Goal: Task Accomplishment & Management: Manage account settings

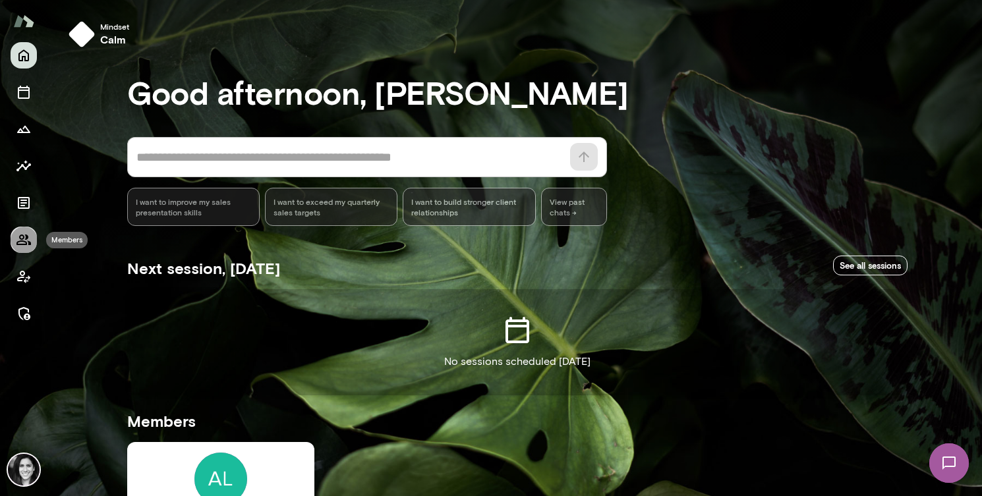
click at [29, 234] on icon "Members" at bounding box center [24, 240] width 16 height 16
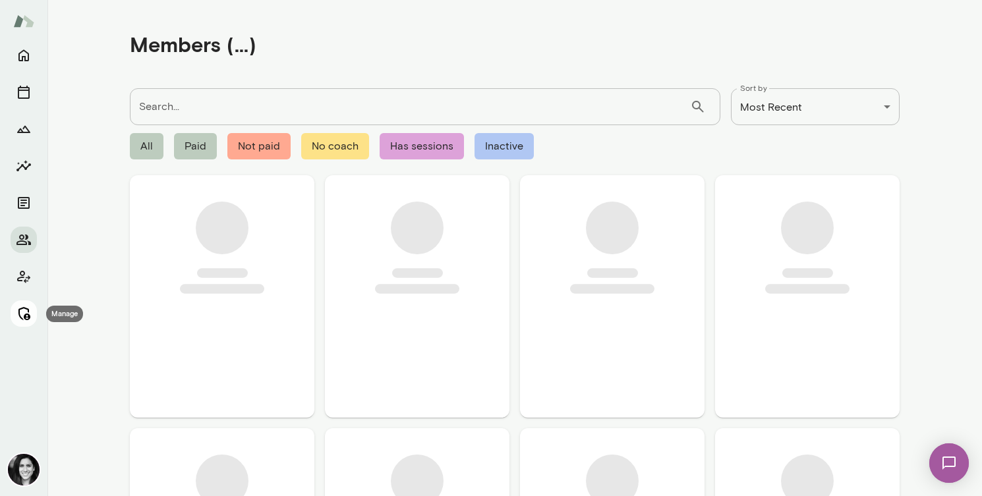
click at [20, 318] on icon "Manage" at bounding box center [24, 313] width 12 height 13
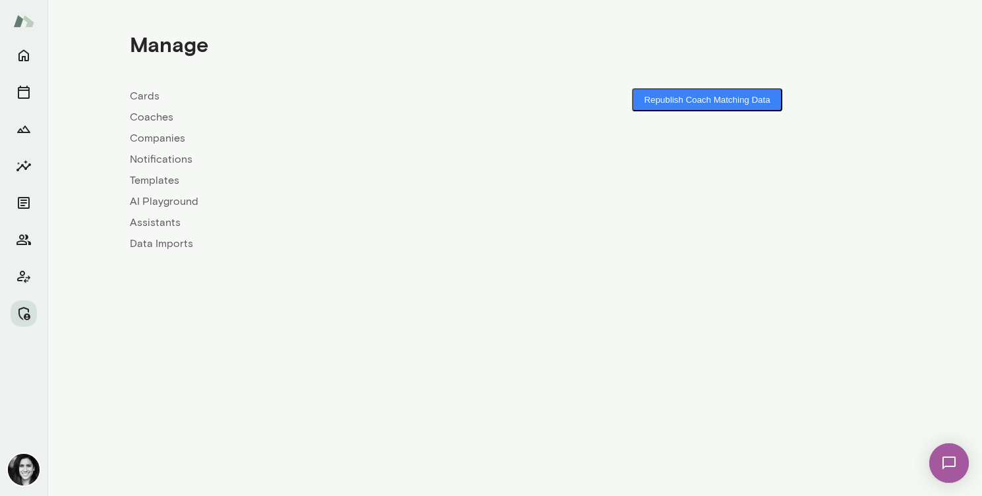
click at [159, 117] on link "Coaches" at bounding box center [322, 117] width 385 height 16
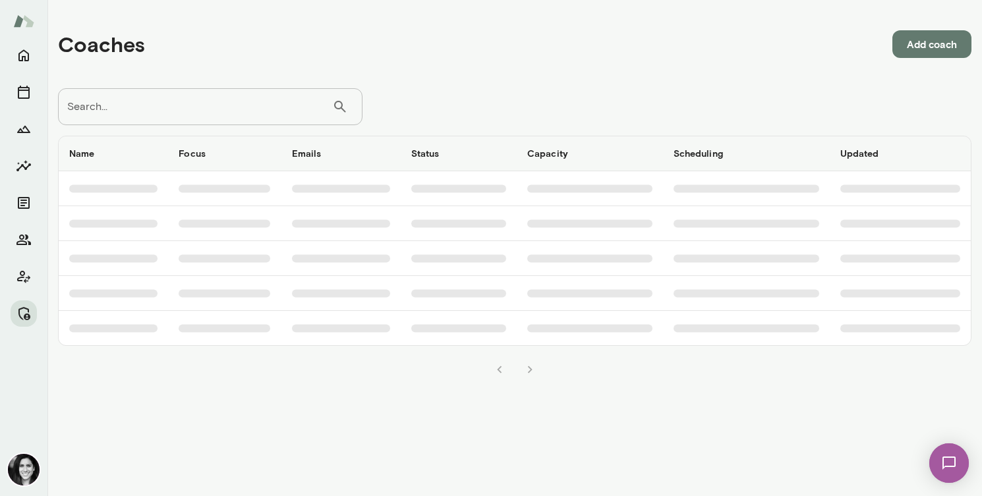
click at [198, 109] on input "Search..." at bounding box center [195, 106] width 274 height 37
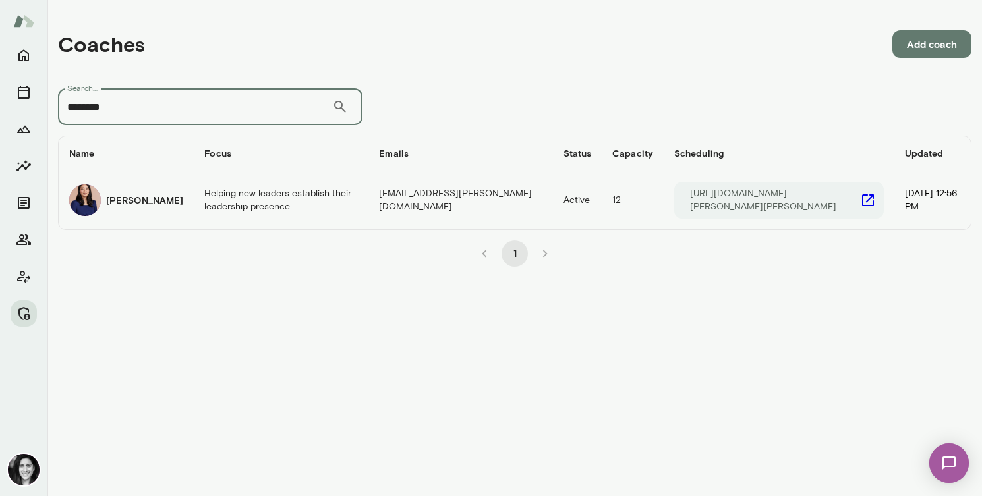
type input "********"
click at [194, 218] on td "Helping new leaders establish their leadership presence." at bounding box center [281, 200] width 175 height 58
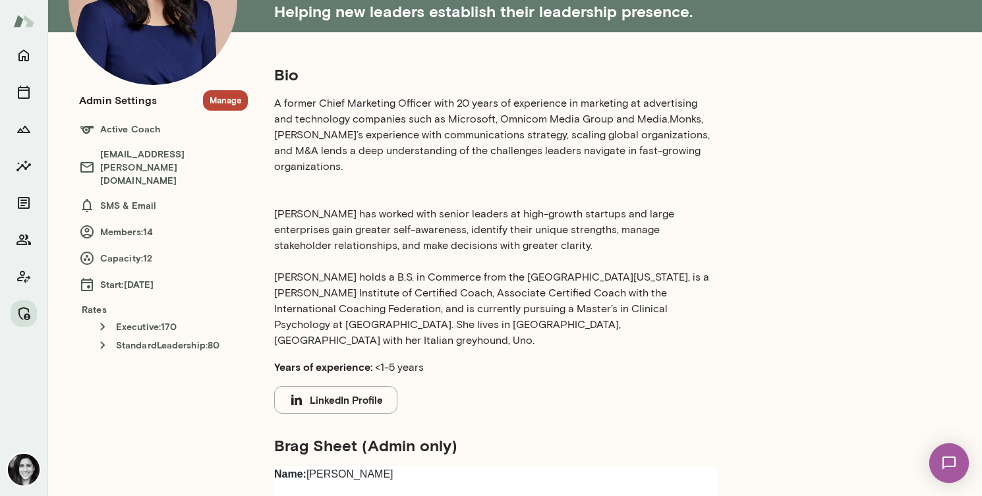
scroll to position [91, 0]
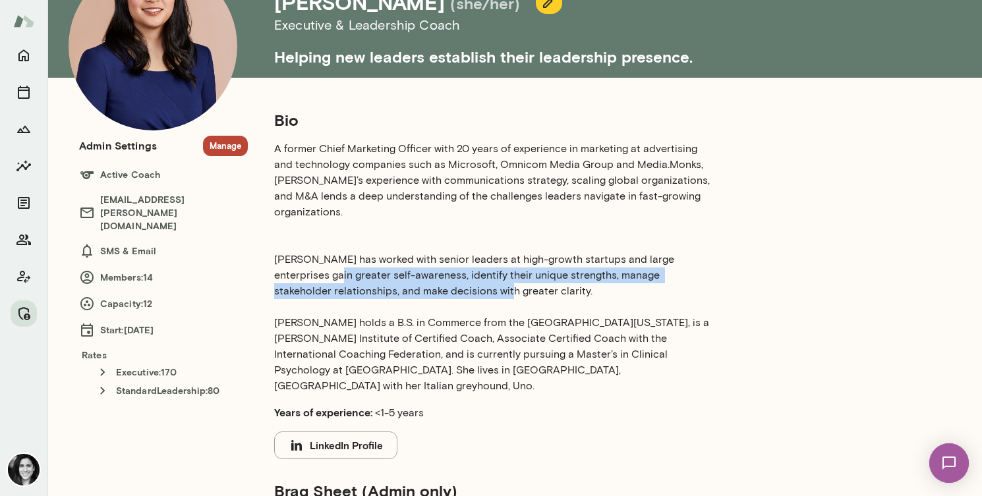
drag, startPoint x: 441, startPoint y: 274, endPoint x: 346, endPoint y: 252, distance: 97.2
click at [346, 252] on p "A former Chief Marketing Officer with 20 years of experience in marketing at ad…" at bounding box center [495, 267] width 443 height 253
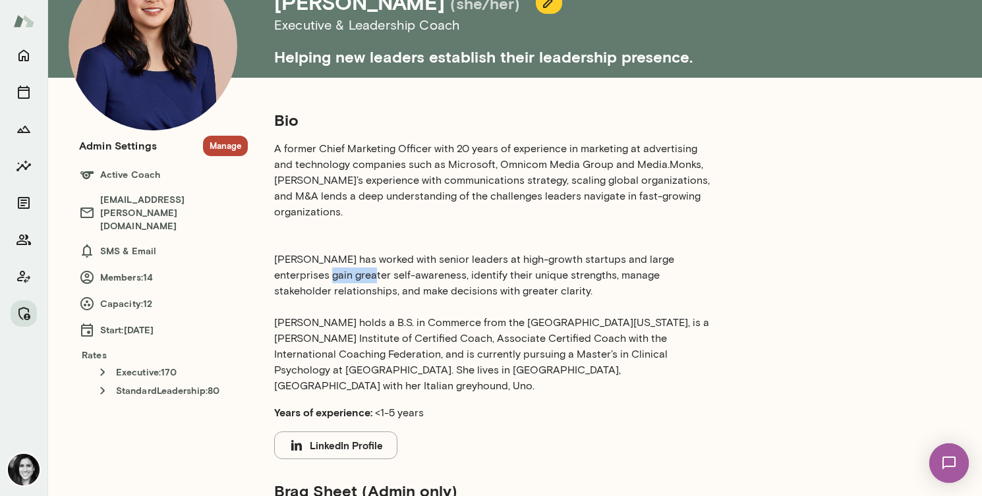
click at [346, 252] on p "A former Chief Marketing Officer with 20 years of experience in marketing at ad…" at bounding box center [495, 267] width 443 height 253
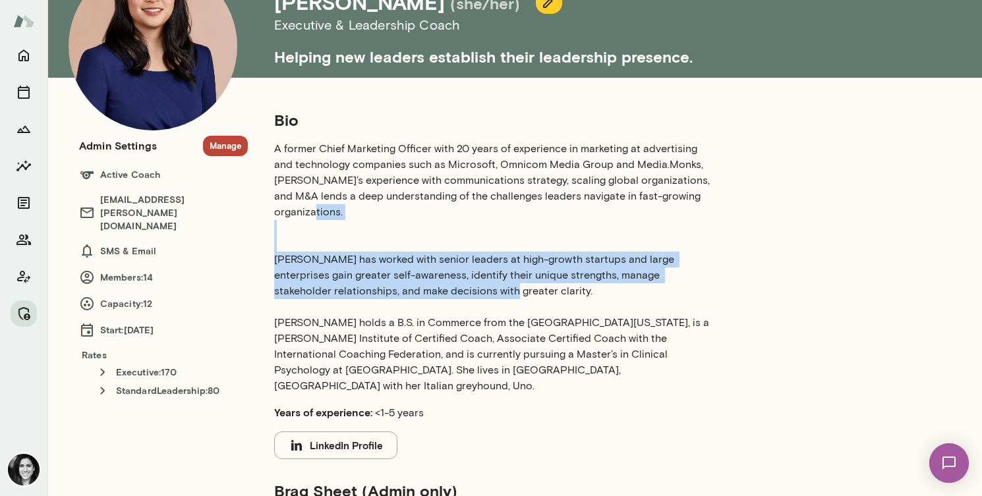
click at [346, 252] on p "A former Chief Marketing Officer with 20 years of experience in marketing at ad…" at bounding box center [495, 267] width 443 height 253
click at [352, 271] on p "A former Chief Marketing Officer with 20 years of experience in marketing at ad…" at bounding box center [495, 267] width 443 height 253
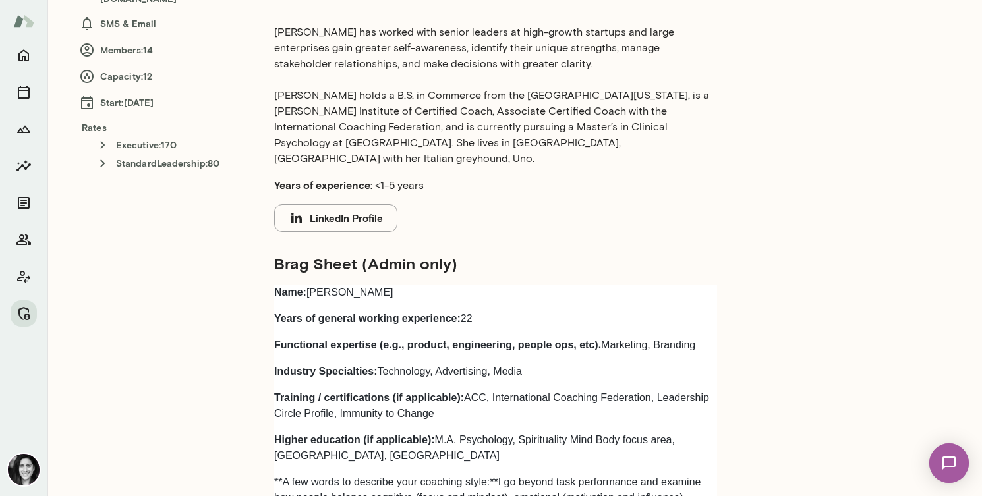
scroll to position [0, 0]
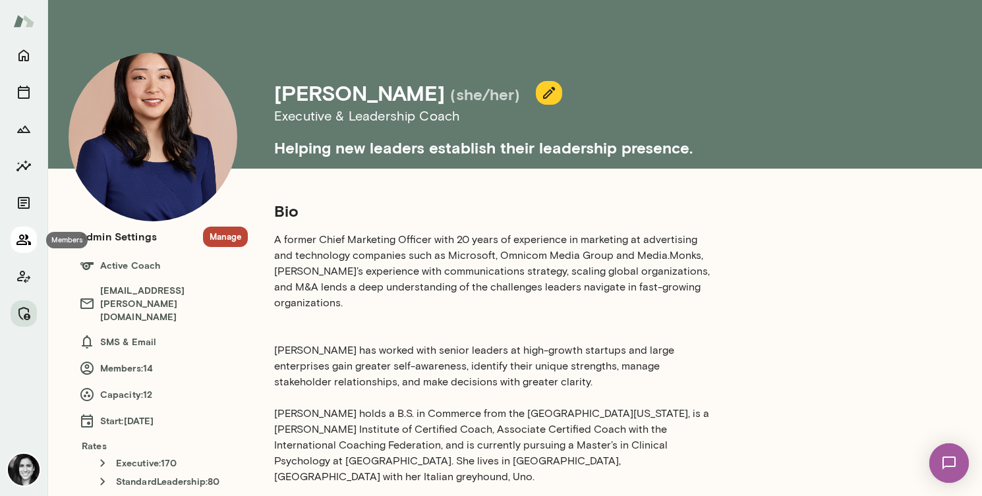
click at [17, 233] on icon "Members" at bounding box center [24, 240] width 16 height 16
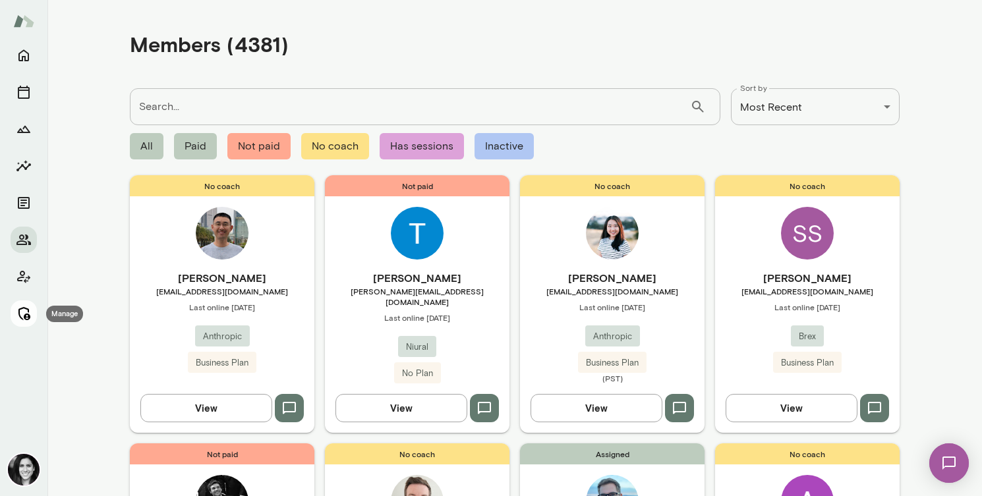
click at [24, 310] on icon "Manage" at bounding box center [24, 314] width 16 height 16
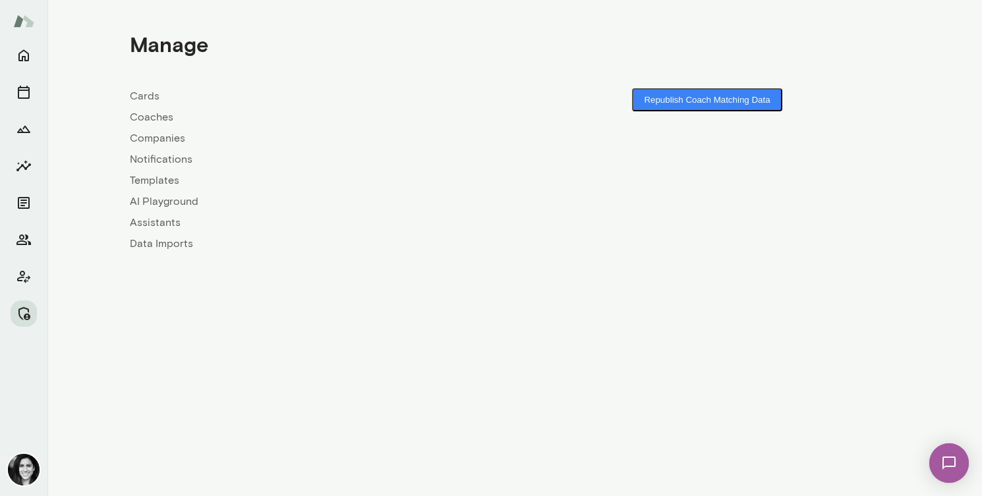
click at [150, 116] on link "Coaches" at bounding box center [322, 117] width 385 height 16
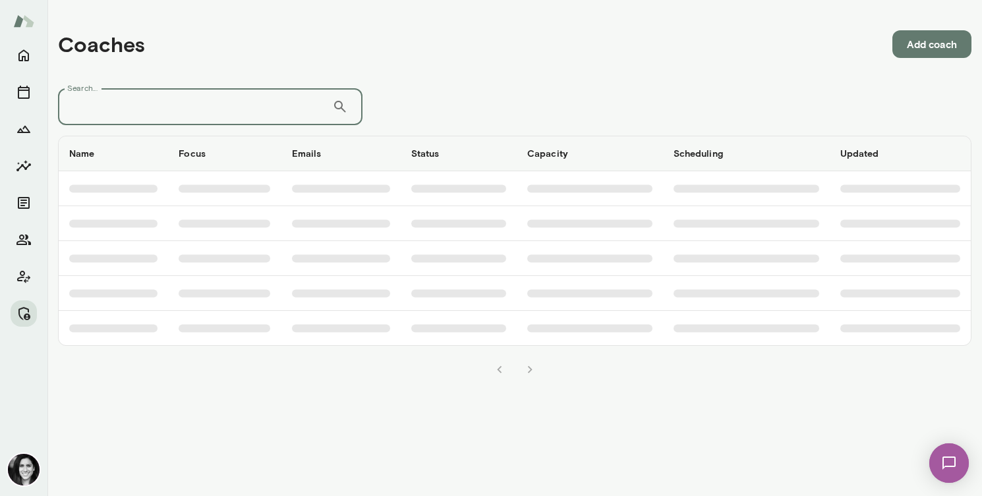
click at [150, 116] on input "Search..." at bounding box center [195, 106] width 274 height 37
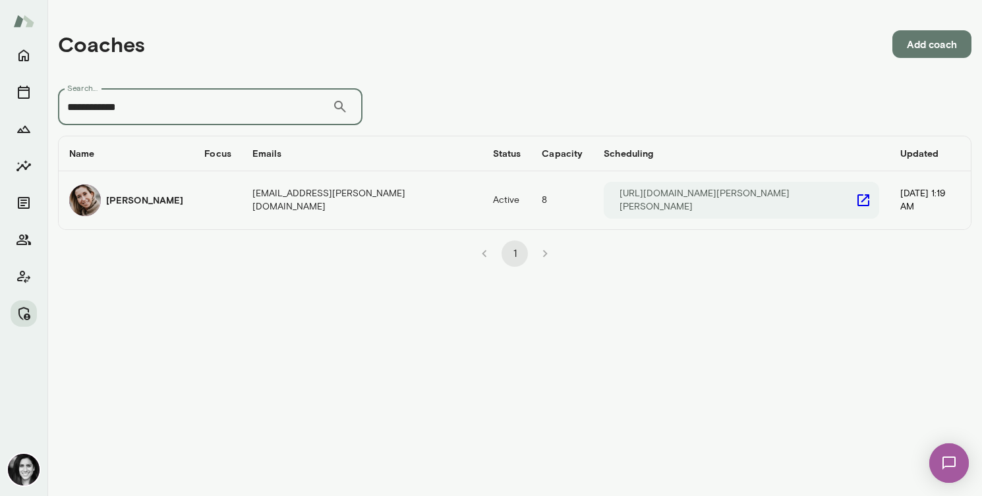
type input "**********"
click at [123, 204] on div "[PERSON_NAME]" at bounding box center [126, 201] width 114 height 32
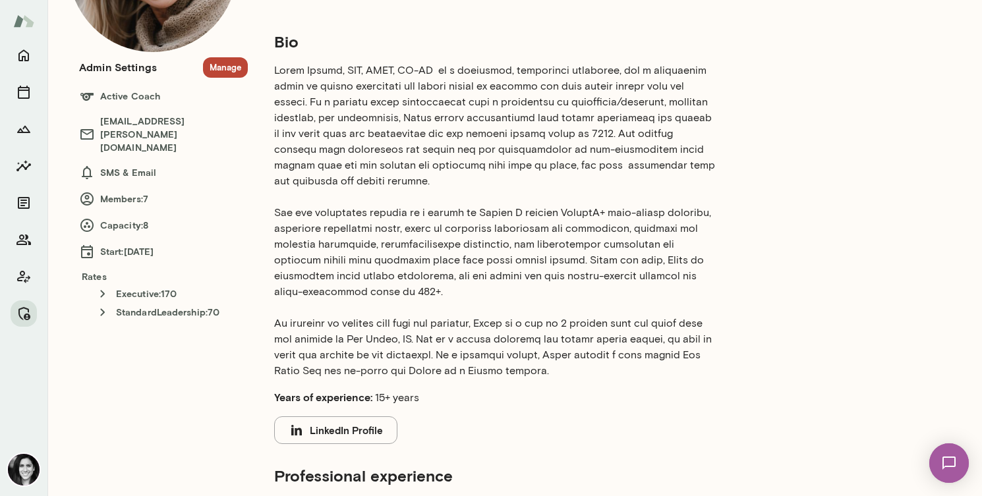
scroll to position [189, 0]
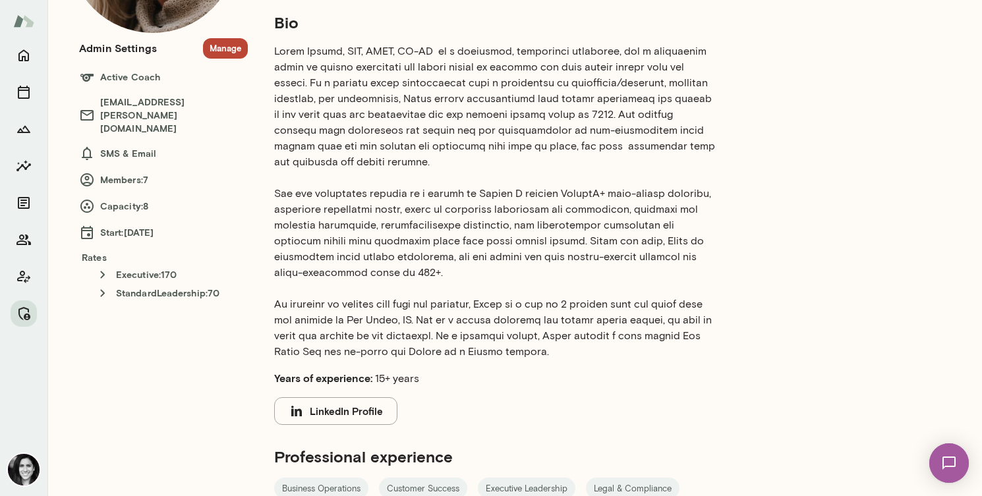
click at [507, 124] on p at bounding box center [495, 202] width 443 height 316
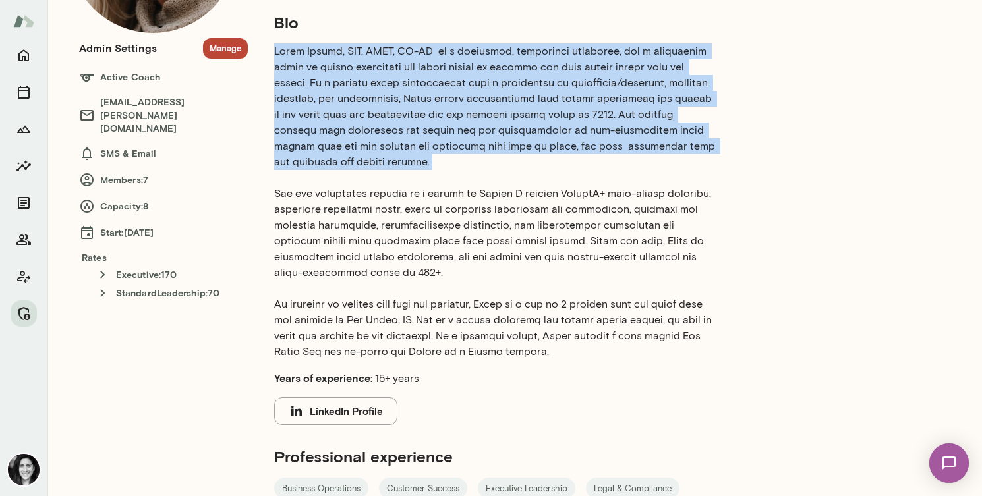
click at [507, 124] on p at bounding box center [495, 202] width 443 height 316
click at [450, 175] on p at bounding box center [495, 202] width 443 height 316
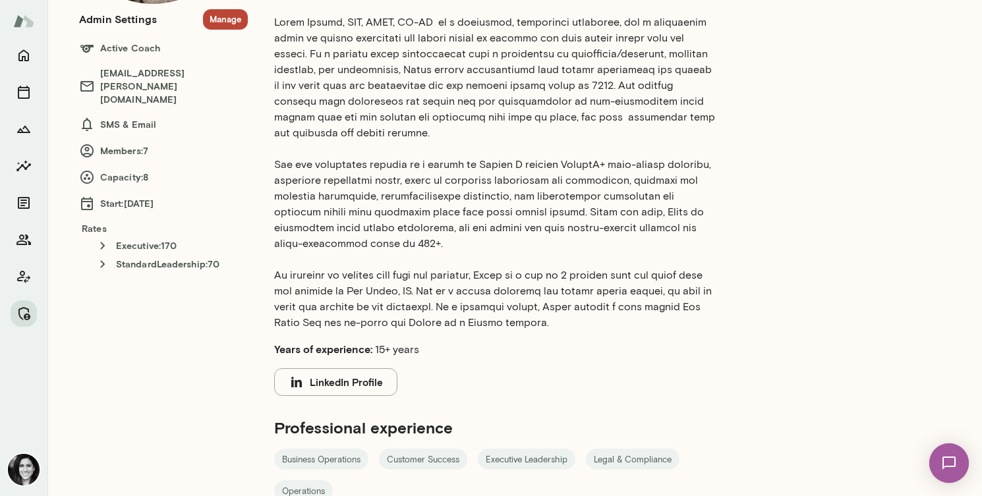
scroll to position [218, 0]
click at [402, 205] on p at bounding box center [495, 172] width 443 height 316
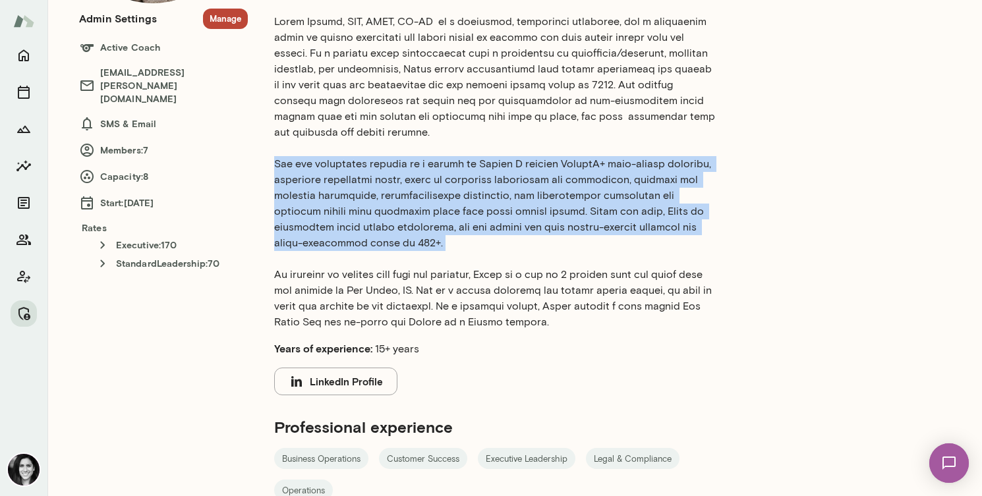
click at [402, 205] on p at bounding box center [495, 172] width 443 height 316
click at [411, 233] on p at bounding box center [495, 172] width 443 height 316
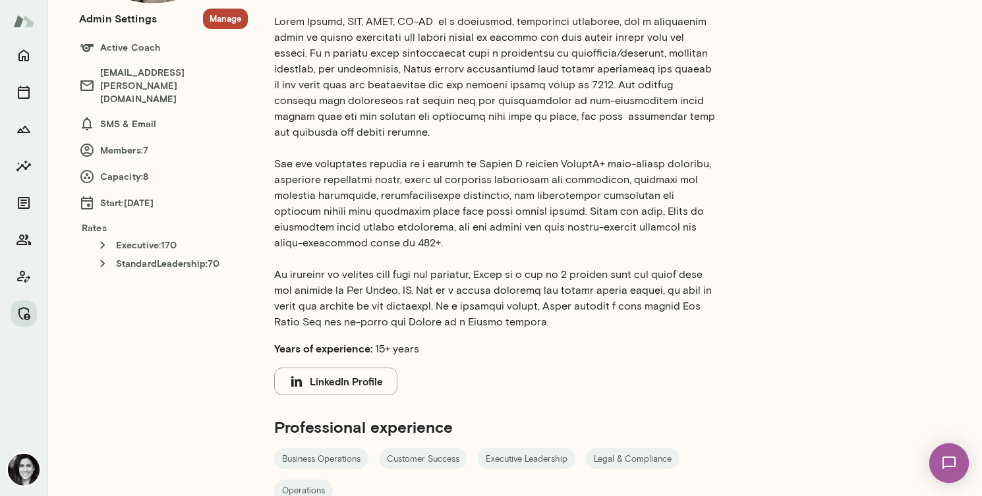
click at [419, 217] on p at bounding box center [495, 172] width 443 height 316
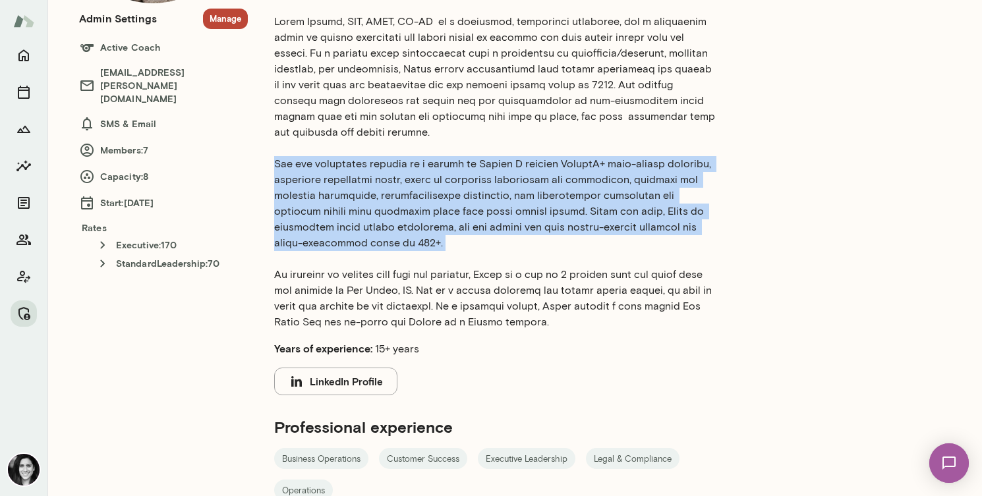
click at [419, 217] on p at bounding box center [495, 172] width 443 height 316
click at [419, 238] on p at bounding box center [495, 172] width 443 height 316
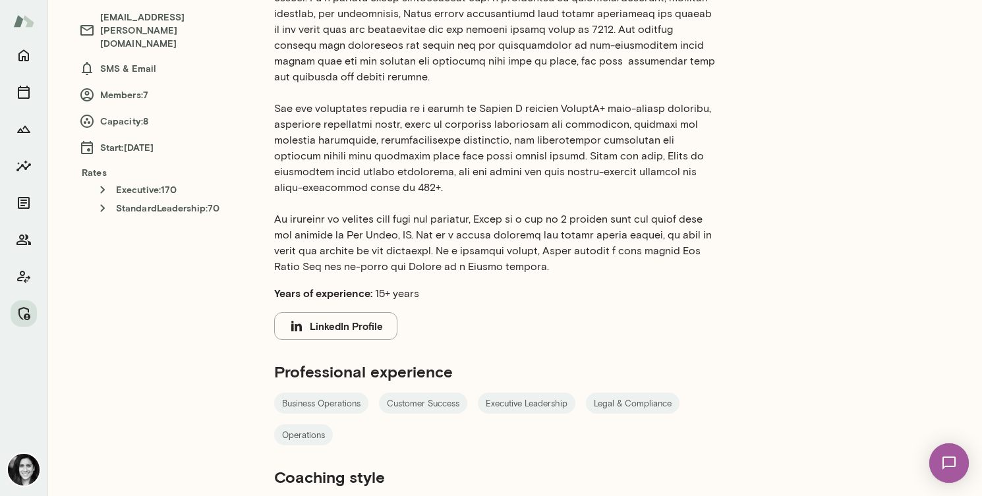
scroll to position [276, 0]
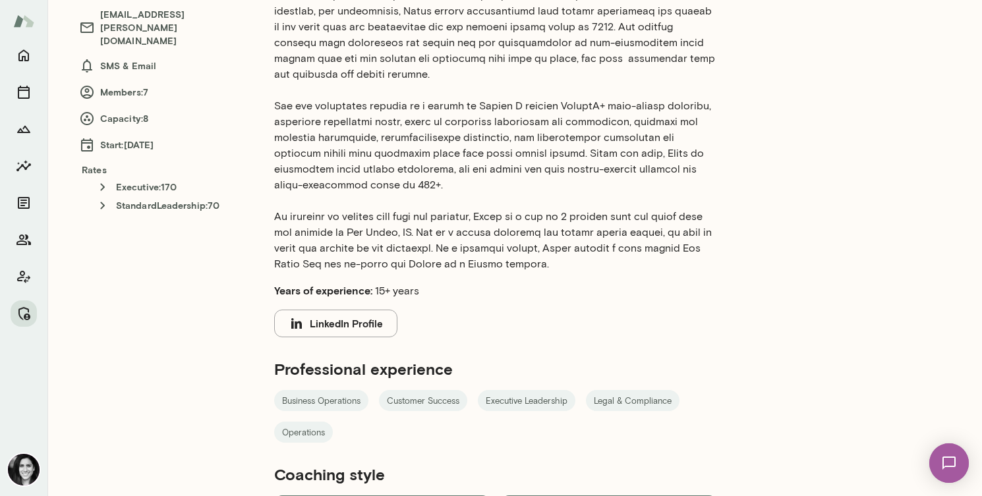
click at [419, 238] on p at bounding box center [495, 114] width 443 height 316
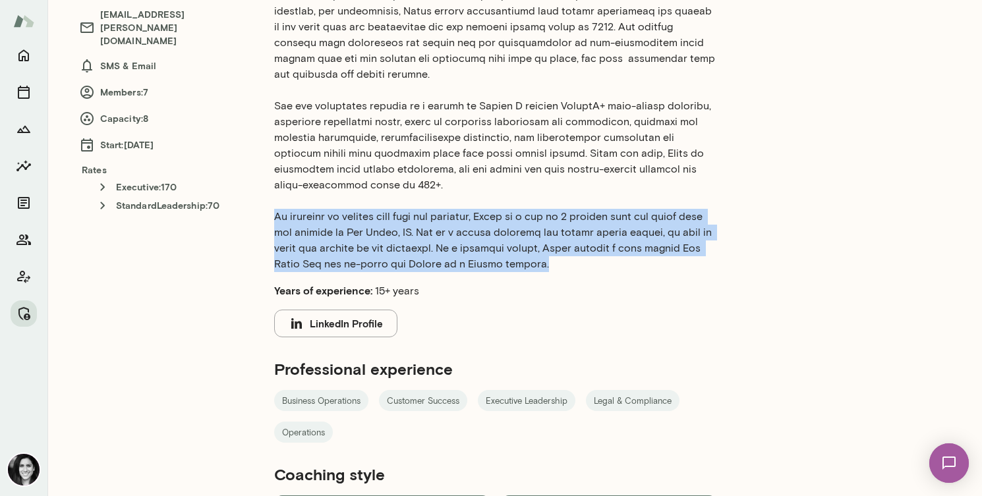
click at [419, 238] on p at bounding box center [495, 114] width 443 height 316
click at [446, 243] on p at bounding box center [495, 114] width 443 height 316
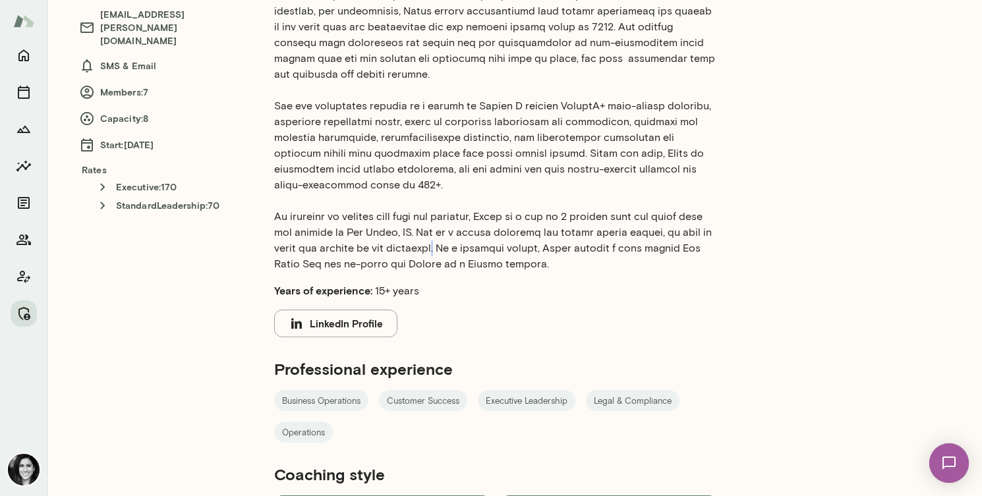
click at [446, 243] on p at bounding box center [495, 114] width 443 height 316
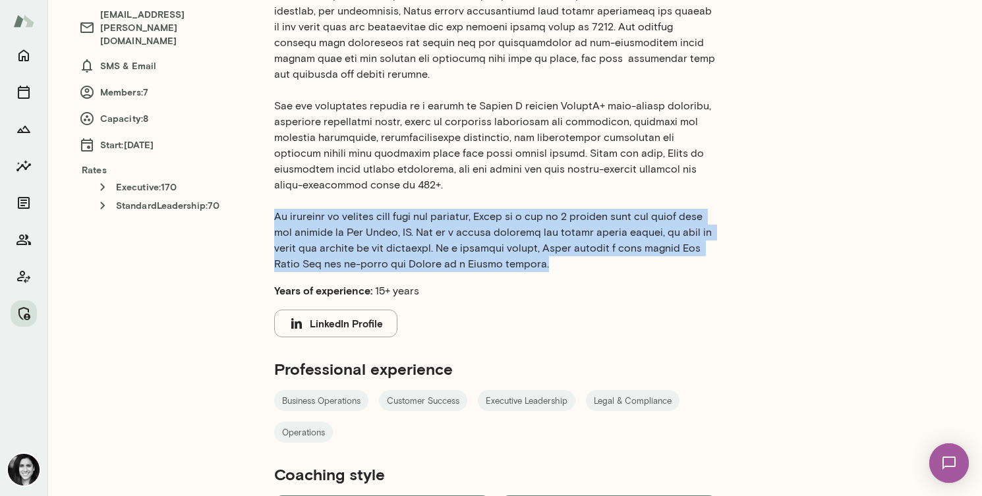
click at [446, 243] on p at bounding box center [495, 114] width 443 height 316
click at [450, 256] on p at bounding box center [495, 114] width 443 height 316
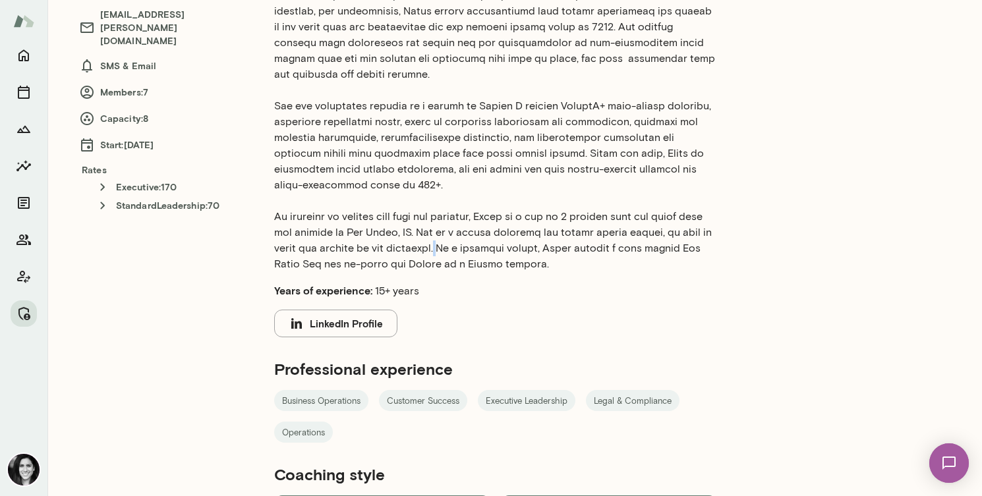
click at [450, 256] on p at bounding box center [495, 114] width 443 height 316
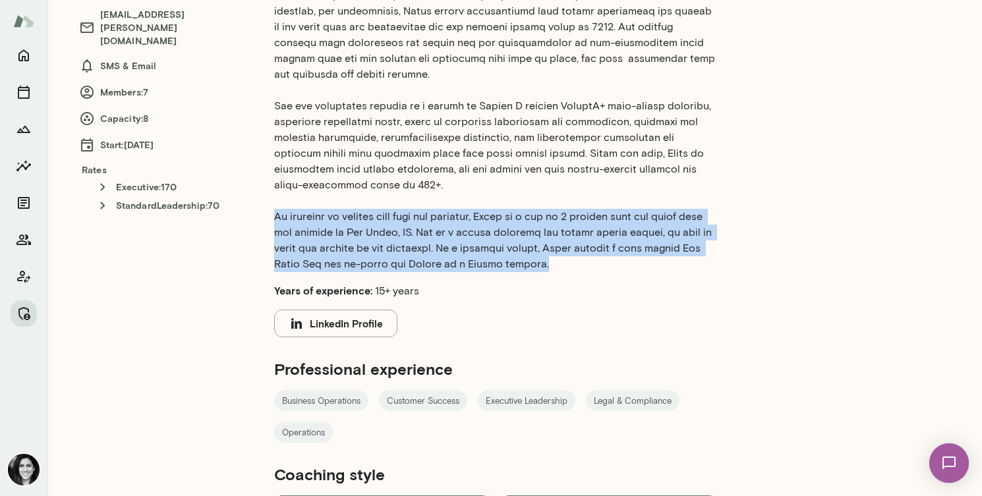
click at [450, 256] on p at bounding box center [495, 114] width 443 height 316
click at [486, 256] on p at bounding box center [495, 114] width 443 height 316
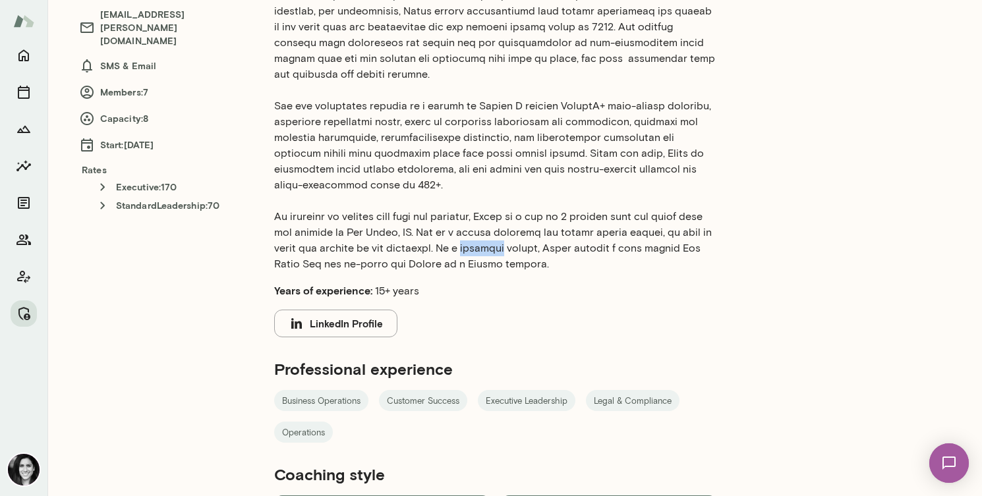
click at [486, 256] on p at bounding box center [495, 114] width 443 height 316
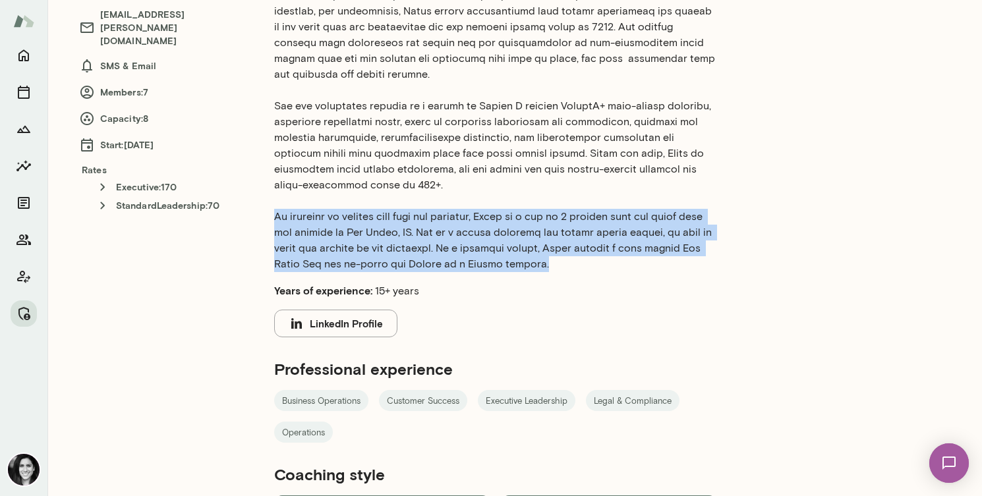
click at [486, 256] on p at bounding box center [495, 114] width 443 height 316
click at [574, 268] on p at bounding box center [495, 114] width 443 height 316
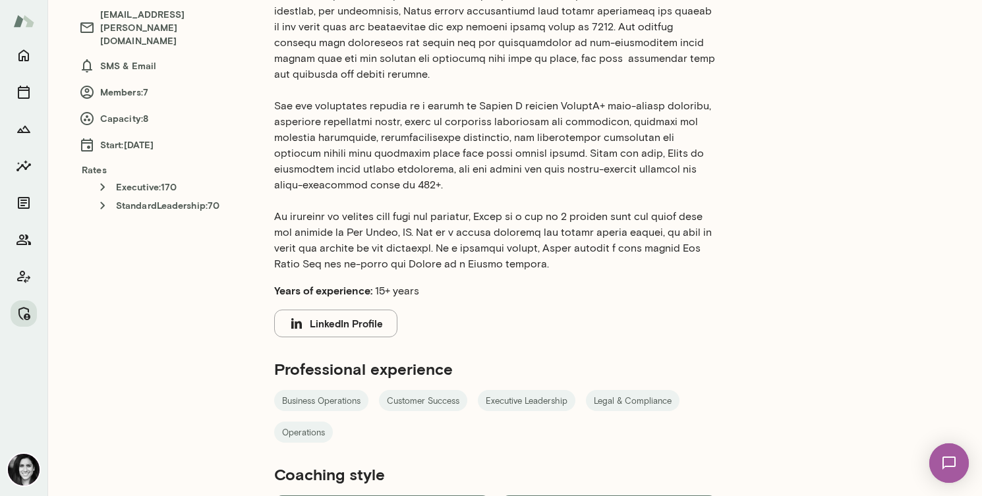
click at [574, 268] on p at bounding box center [495, 114] width 443 height 316
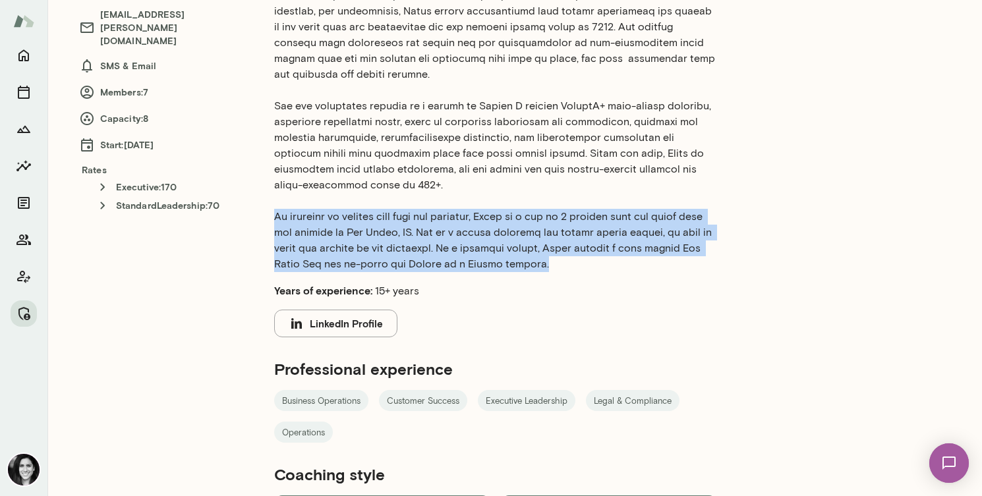
click at [574, 268] on p at bounding box center [495, 114] width 443 height 316
click at [581, 270] on p at bounding box center [495, 114] width 443 height 316
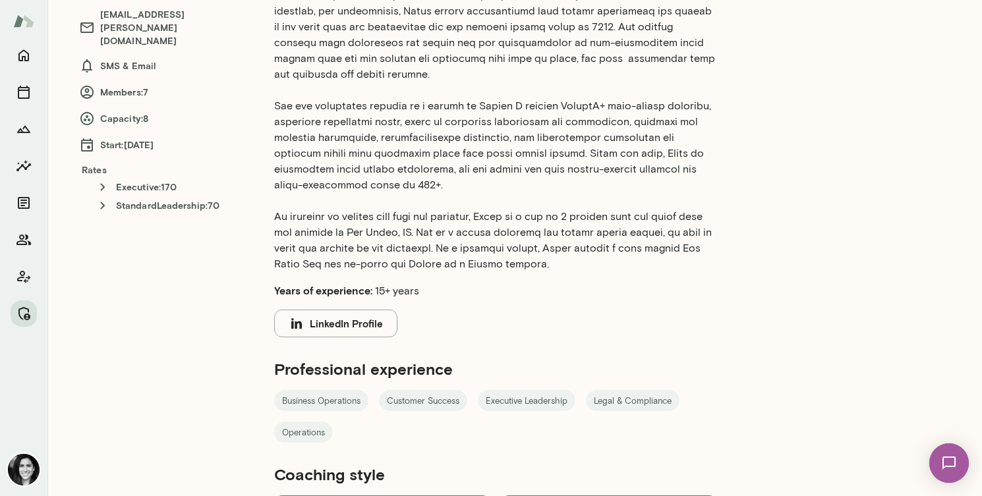
click at [581, 270] on p at bounding box center [495, 114] width 443 height 316
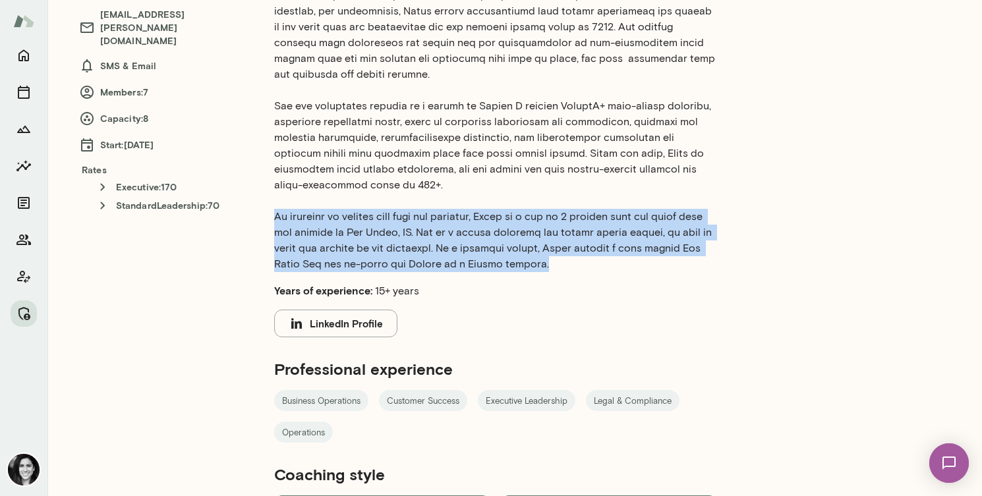
click at [581, 270] on p at bounding box center [495, 114] width 443 height 316
click at [595, 262] on p at bounding box center [495, 114] width 443 height 316
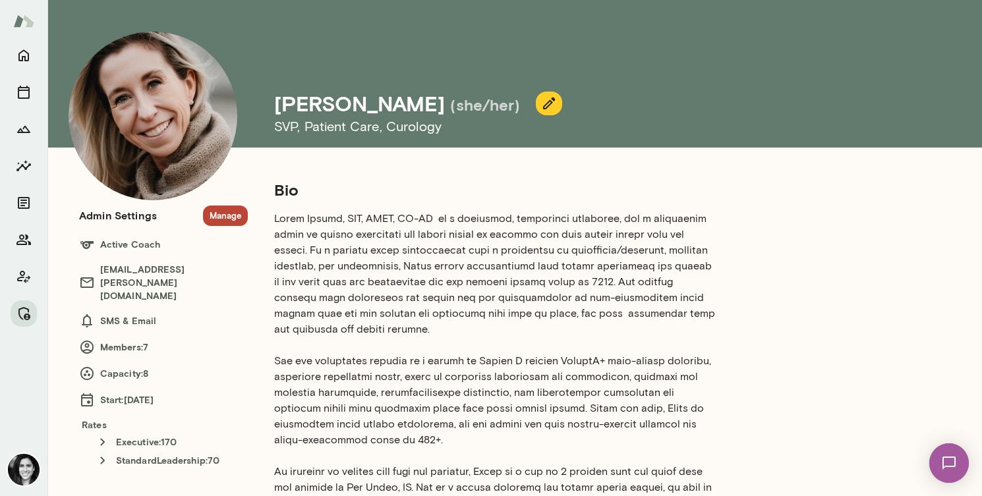
scroll to position [0, 0]
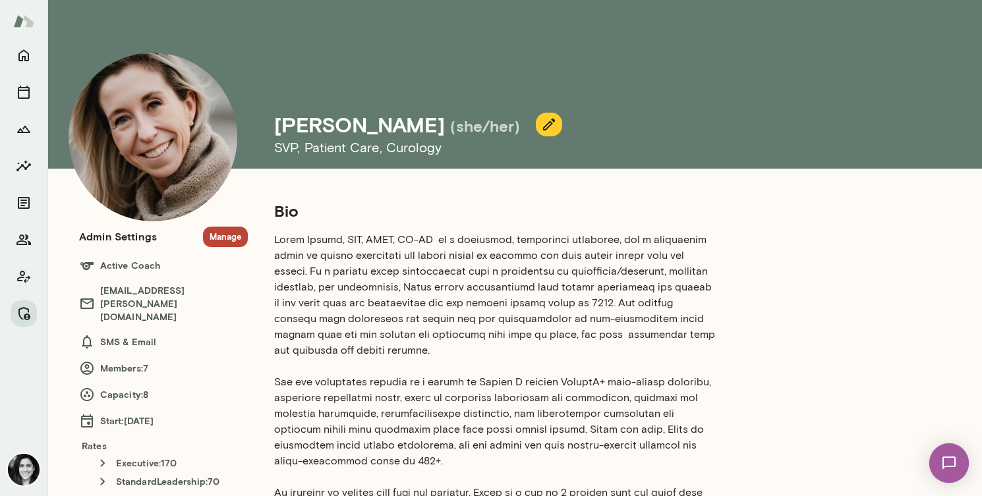
click at [221, 248] on section "Admin Settings Manage Active Coach [PERSON_NAME][EMAIL_ADDRESS][PERSON_NAME][DO…" at bounding box center [163, 358] width 169 height 263
click at [229, 231] on button "Manage" at bounding box center [225, 237] width 45 height 20
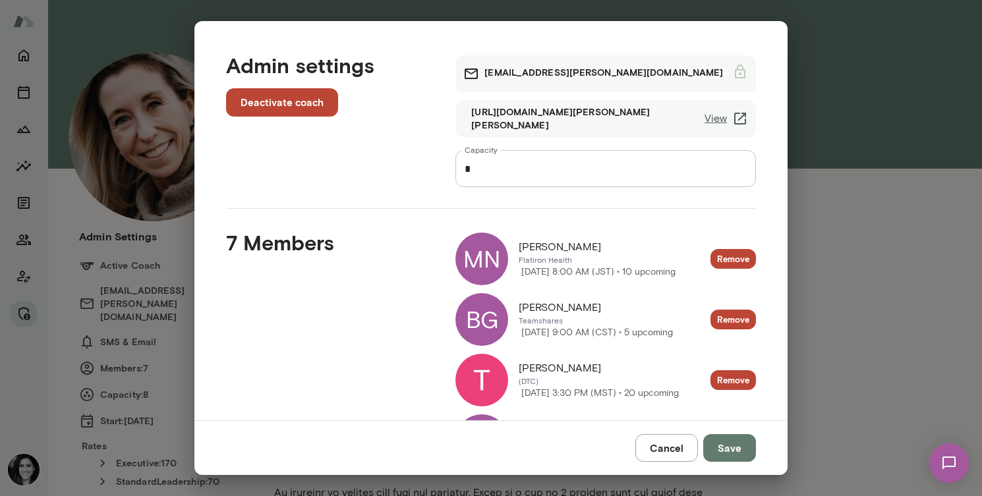
click at [652, 446] on button "Cancel" at bounding box center [666, 448] width 63 height 28
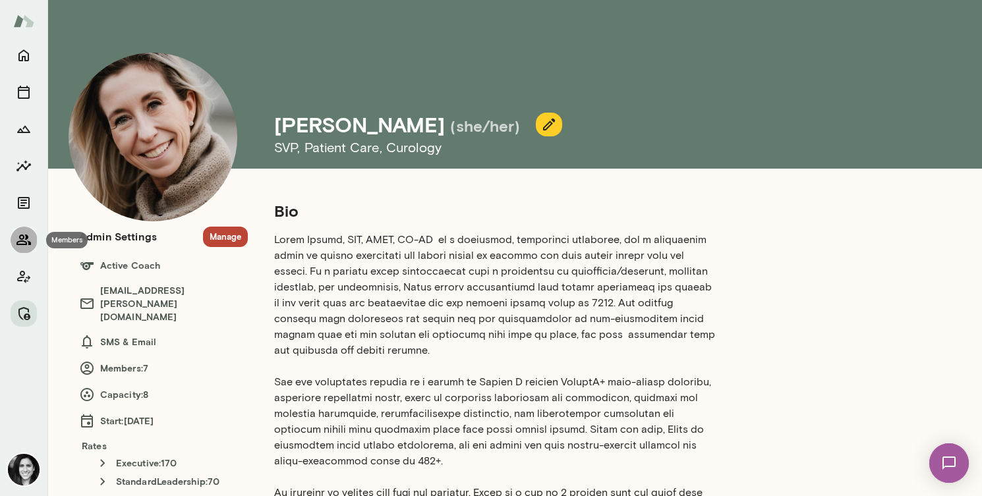
click at [28, 238] on icon "Members" at bounding box center [23, 240] width 15 height 11
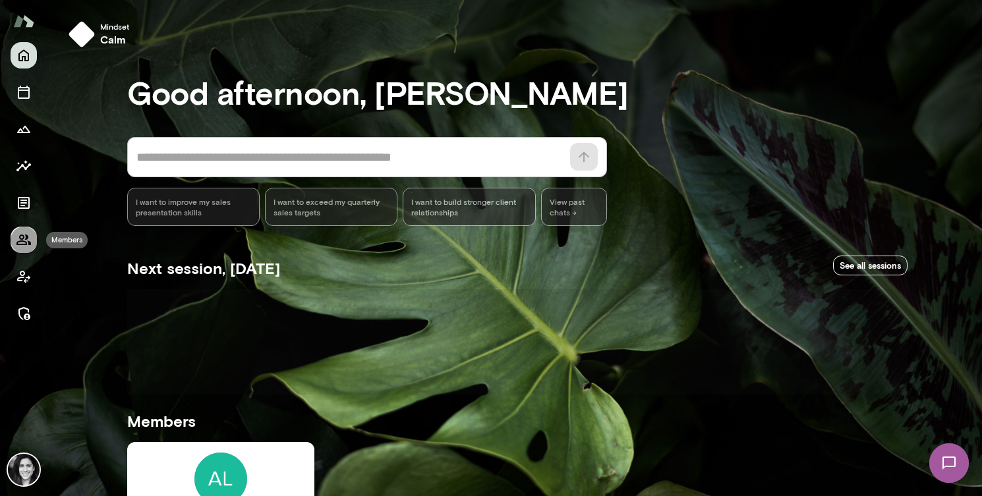
click at [16, 245] on icon "Members" at bounding box center [23, 240] width 15 height 11
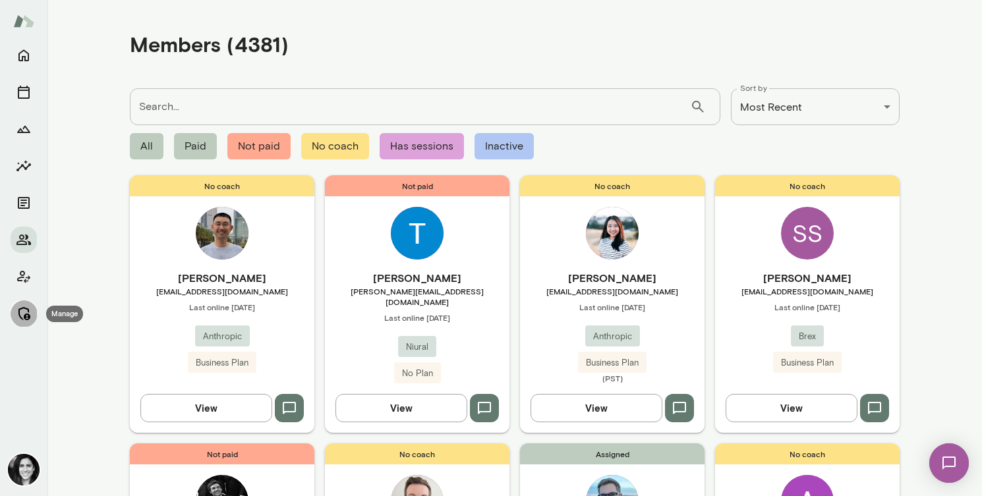
click at [20, 306] on icon "Manage" at bounding box center [24, 314] width 16 height 16
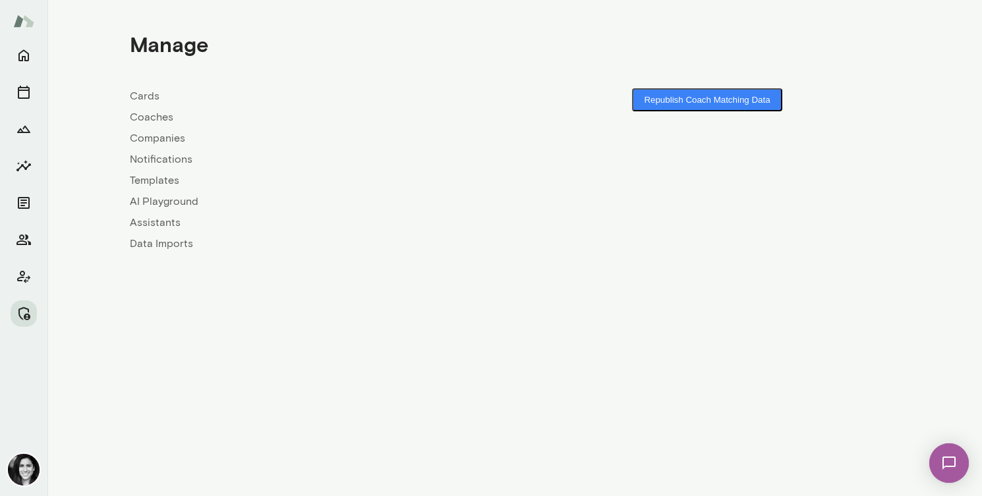
click at [146, 115] on link "Coaches" at bounding box center [322, 117] width 385 height 16
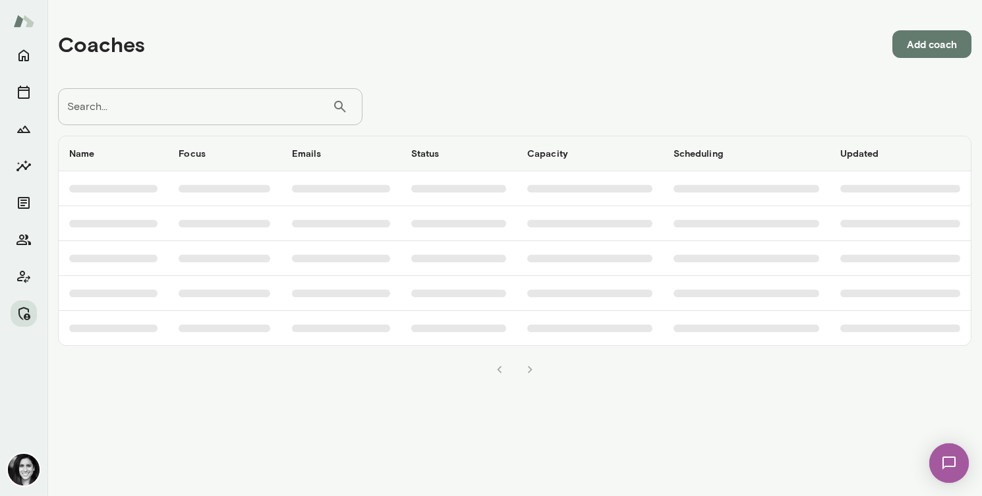
click at [137, 116] on input "Search..." at bounding box center [195, 106] width 274 height 37
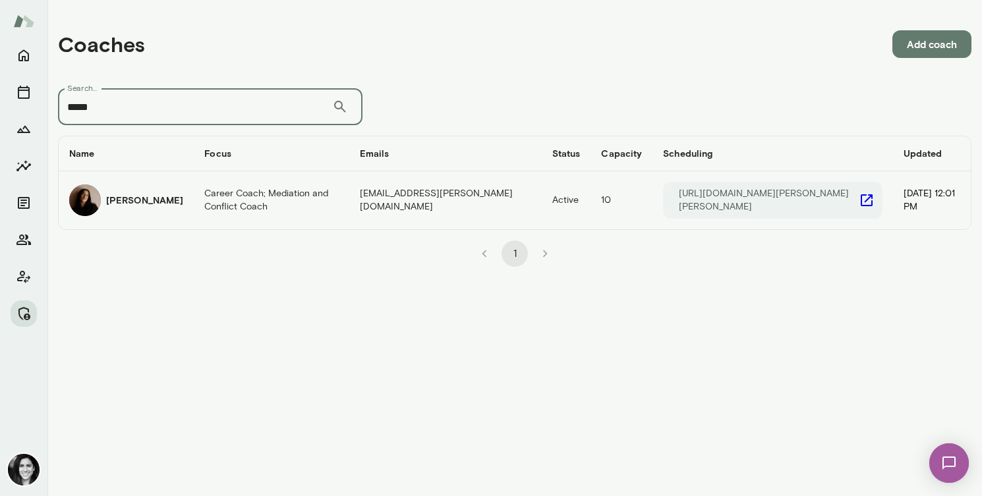
type input "*****"
click at [154, 198] on h6 "Fiona Nodar" at bounding box center [144, 200] width 77 height 13
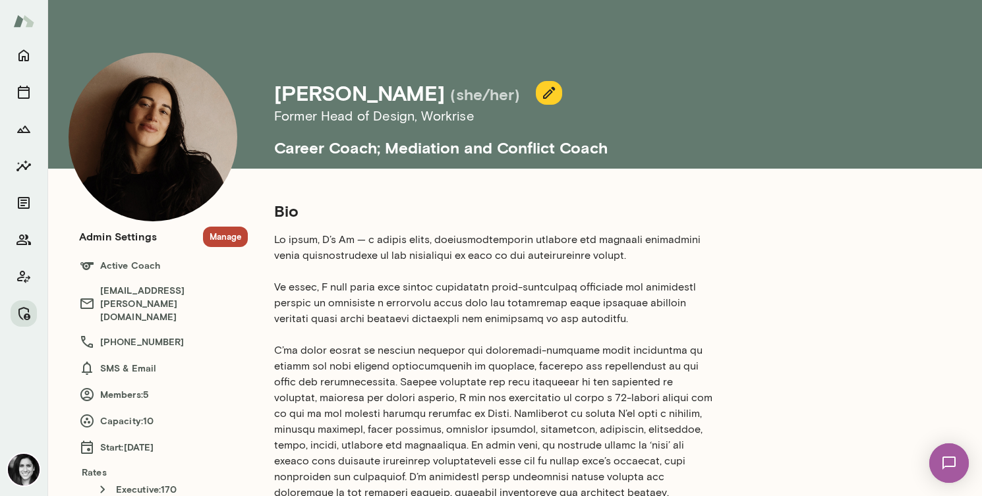
drag, startPoint x: 221, startPoint y: 243, endPoint x: 174, endPoint y: 360, distance: 126.6
click at [174, 360] on section "Admin Settings Manage Active Coach fionanodar@mento.co +1 (305) 282-3215 SMS & …" at bounding box center [163, 371] width 169 height 289
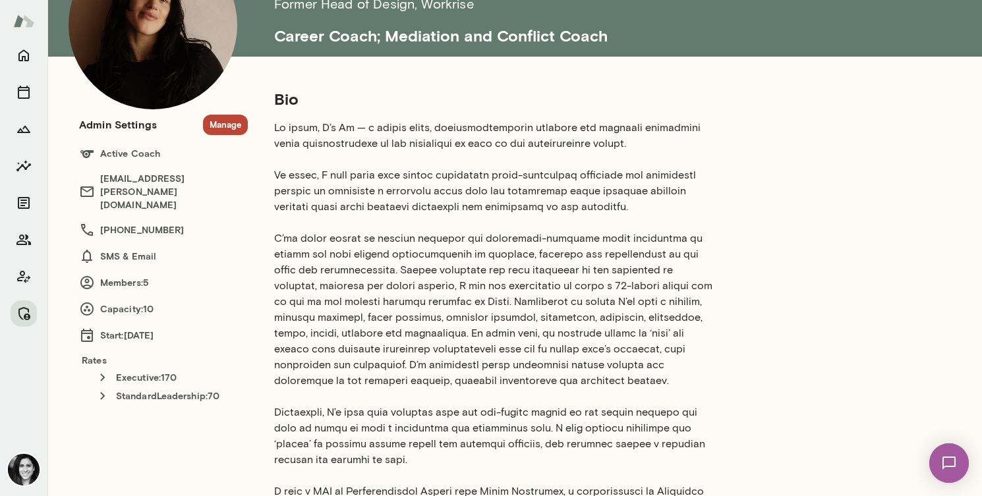
scroll to position [111, 0]
click at [233, 121] on button "Manage" at bounding box center [225, 125] width 45 height 20
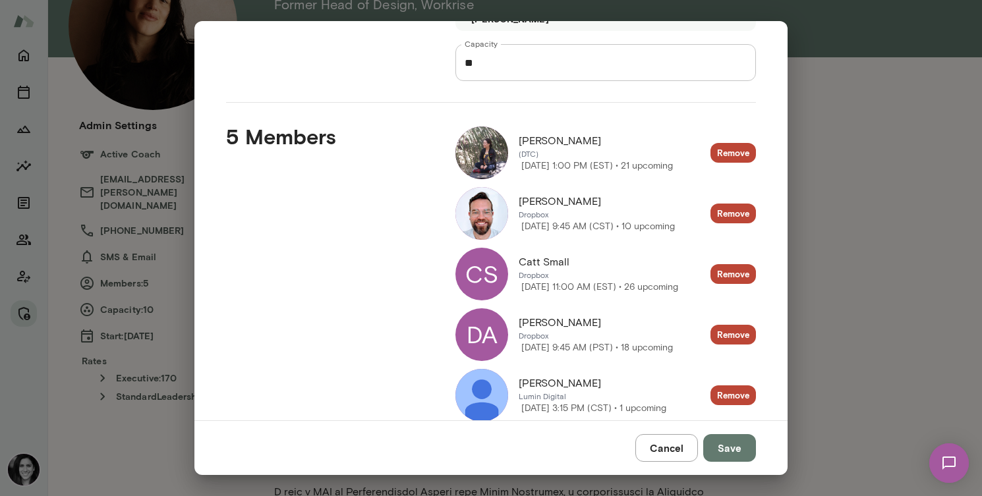
scroll to position [0, 0]
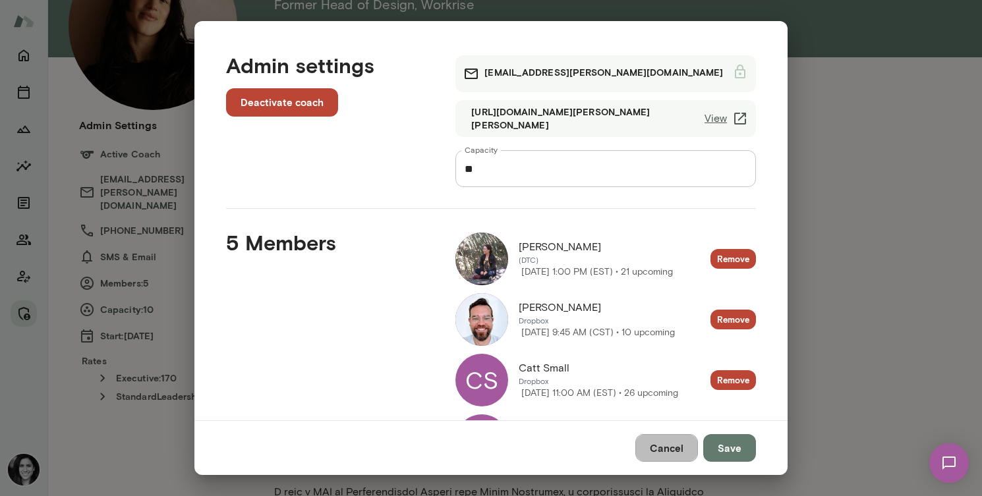
click at [658, 444] on button "Cancel" at bounding box center [666, 448] width 63 height 28
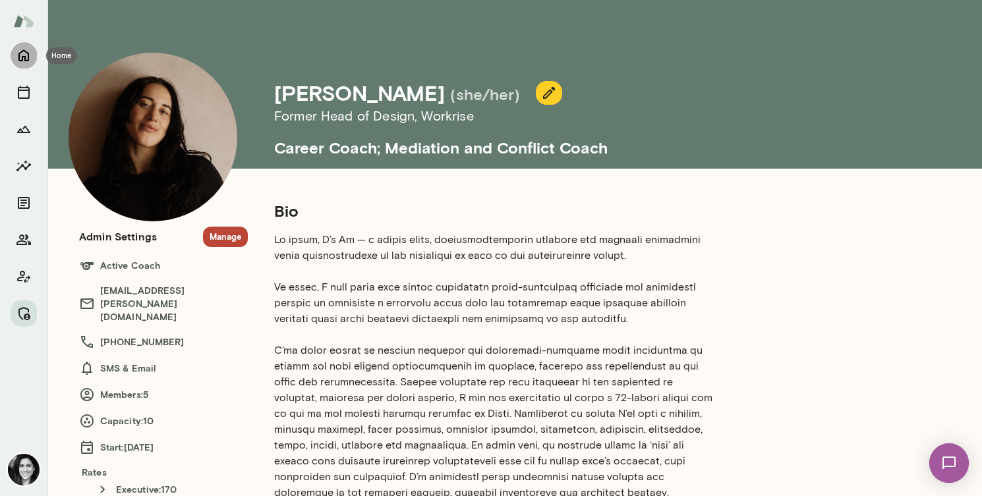
click at [18, 53] on icon "Home" at bounding box center [24, 55] width 16 height 16
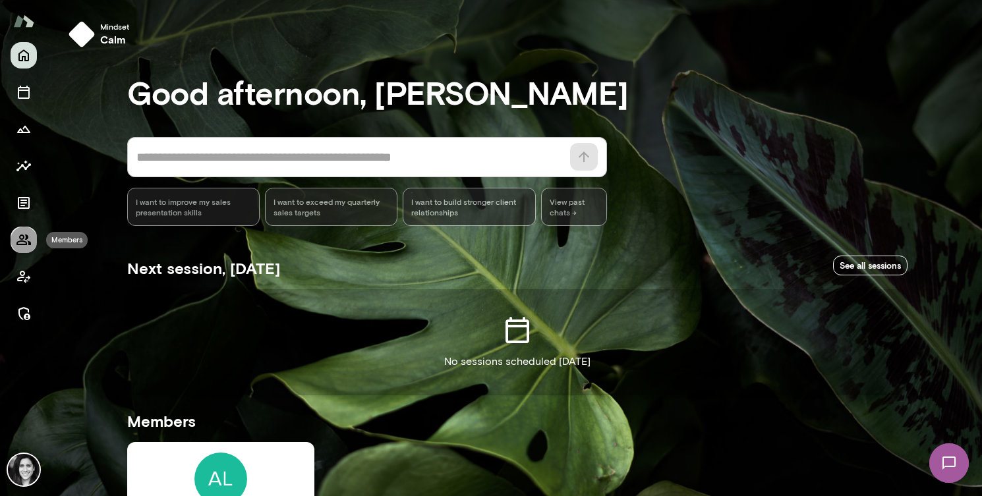
click at [20, 245] on icon "Members" at bounding box center [23, 240] width 15 height 11
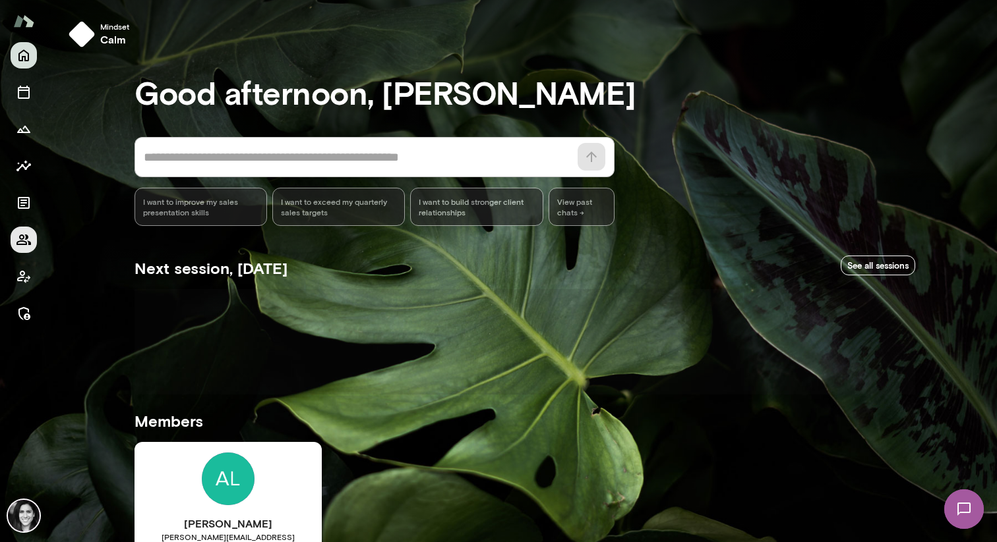
click at [32, 247] on button "Members" at bounding box center [24, 240] width 26 height 26
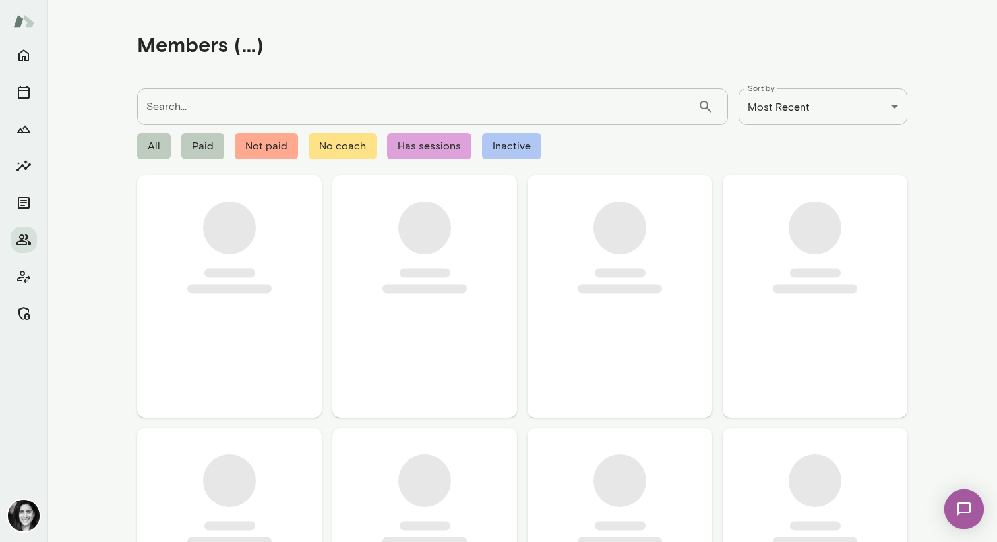
click at [210, 111] on input "Search..." at bounding box center [417, 106] width 560 height 37
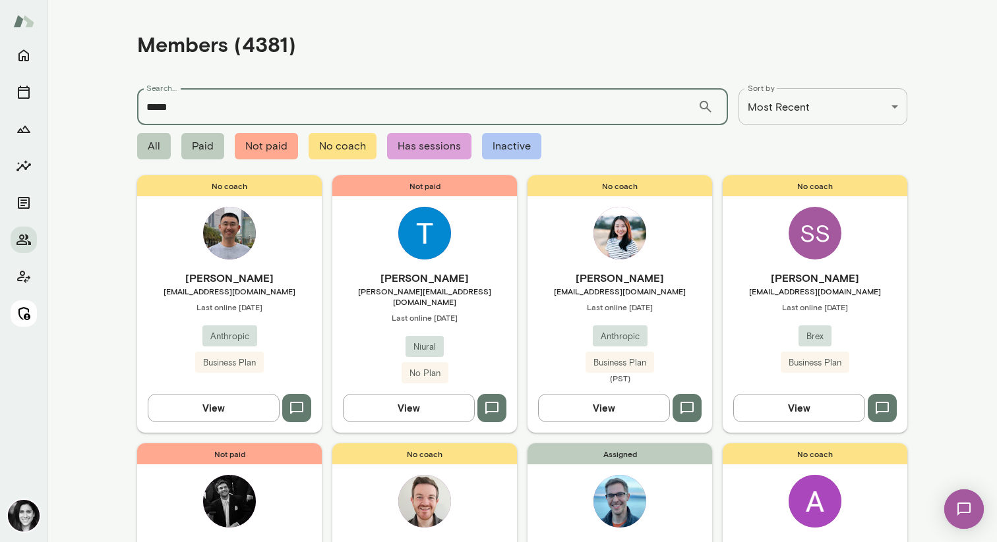
type input "*****"
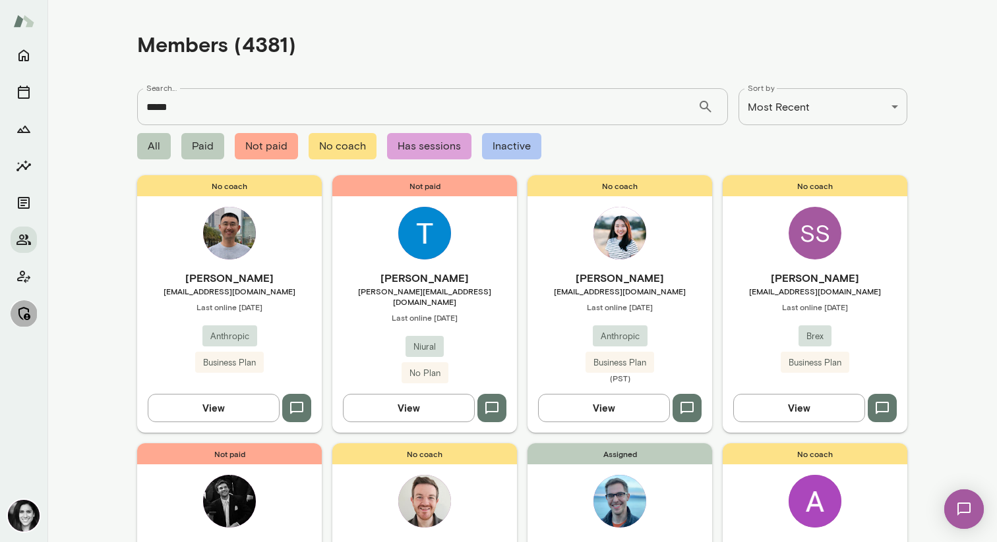
click at [26, 312] on icon "Manage" at bounding box center [24, 314] width 16 height 16
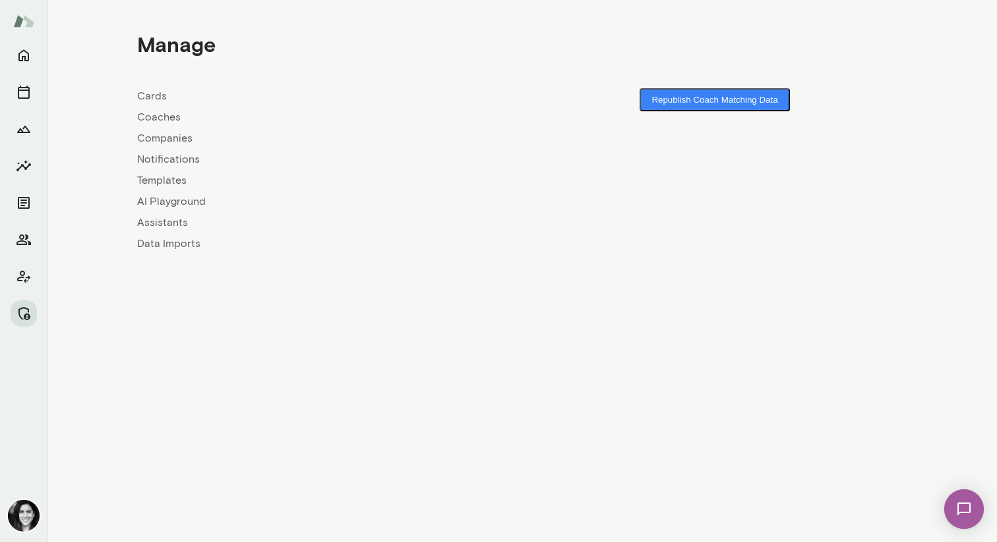
click at [185, 119] on link "Coaches" at bounding box center [329, 117] width 385 height 16
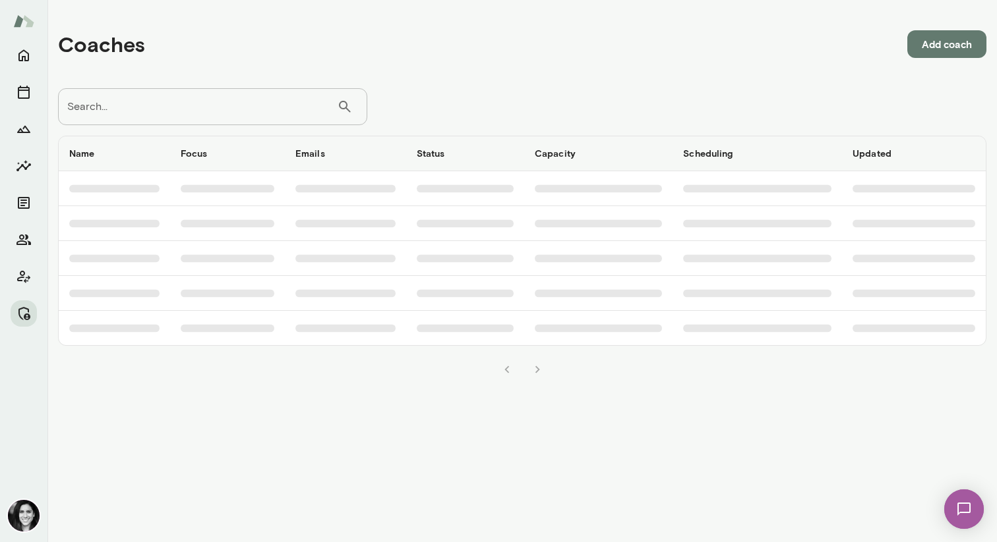
click at [185, 119] on input "Search..." at bounding box center [197, 106] width 279 height 37
type input "*****"
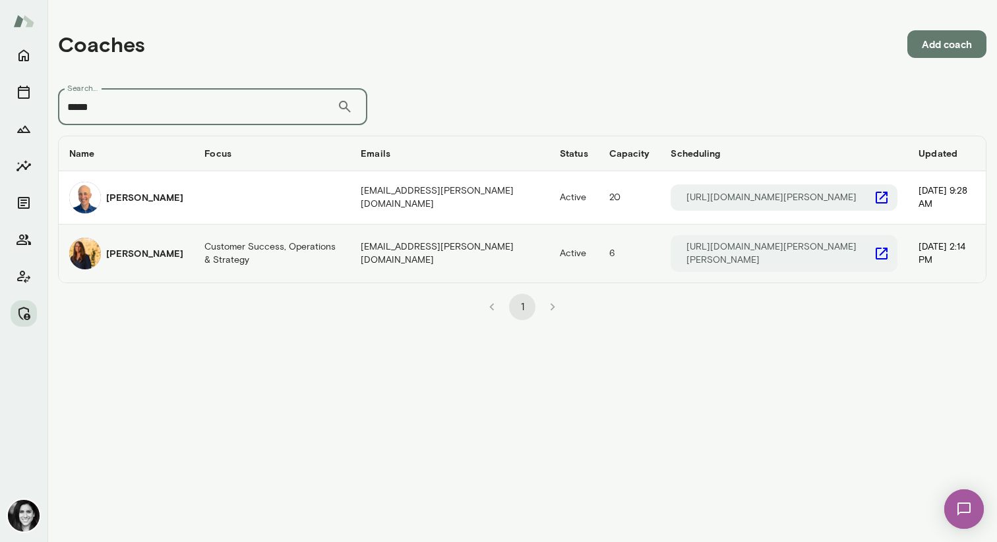
click at [199, 262] on td "Customer Success, Operations & Strategy" at bounding box center [272, 254] width 156 height 58
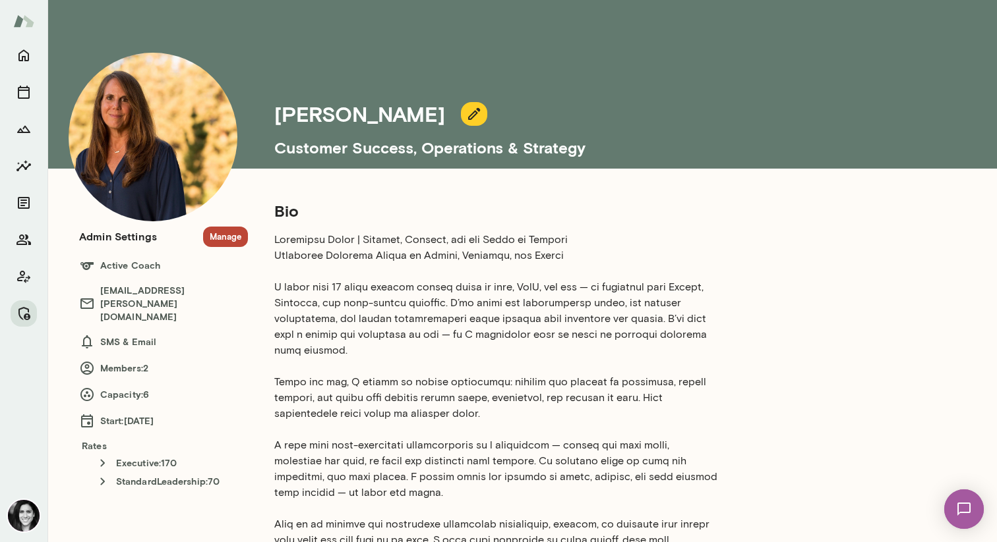
click at [225, 231] on button "Manage" at bounding box center [225, 237] width 45 height 20
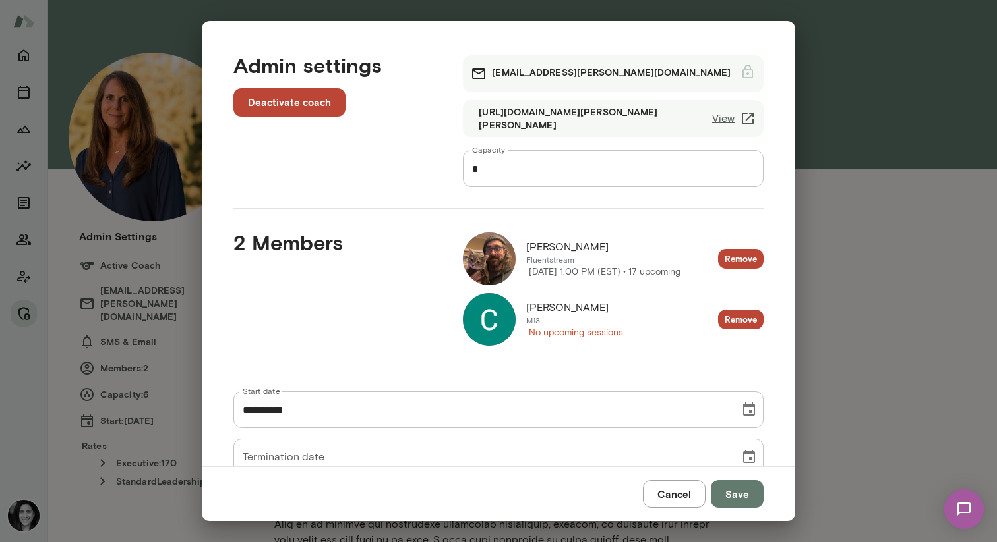
drag, startPoint x: 653, startPoint y: 494, endPoint x: 457, endPoint y: 239, distance: 320.6
click at [457, 241] on div "**********" at bounding box center [498, 271] width 593 height 500
click at [490, 248] on img at bounding box center [489, 259] width 53 height 53
